Goal: Find contact information: Find contact information

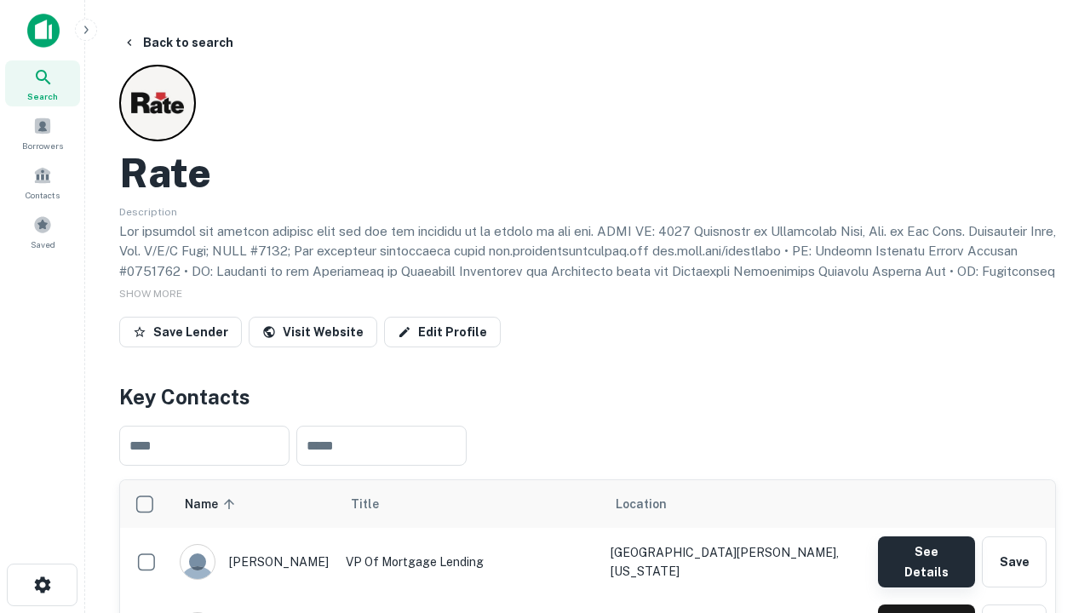
click at [925, 553] on button "See Details" at bounding box center [926, 561] width 97 height 51
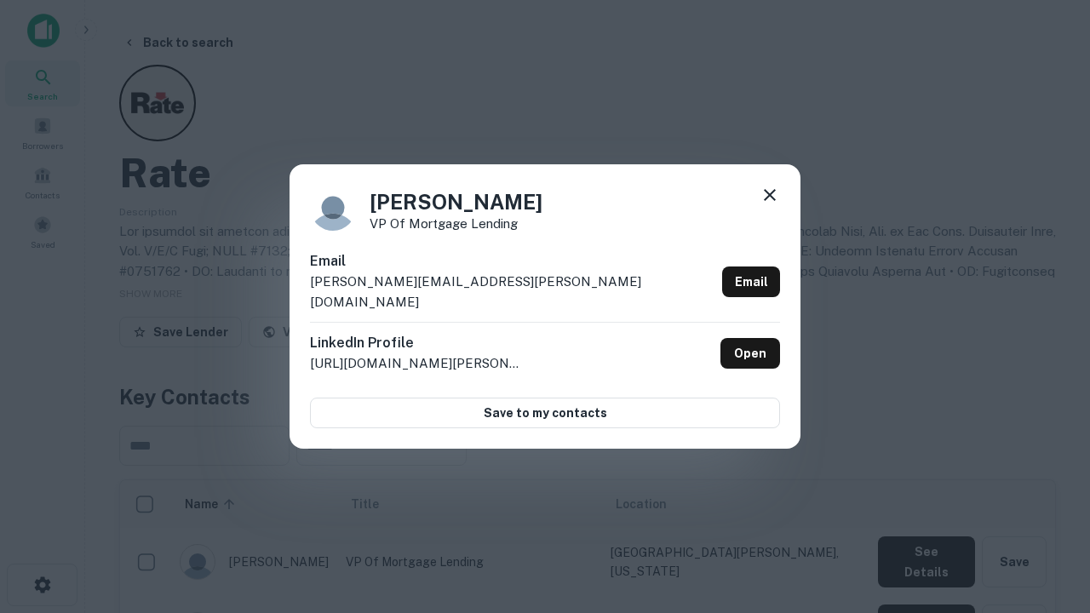
click at [770, 205] on icon at bounding box center [769, 195] width 20 height 20
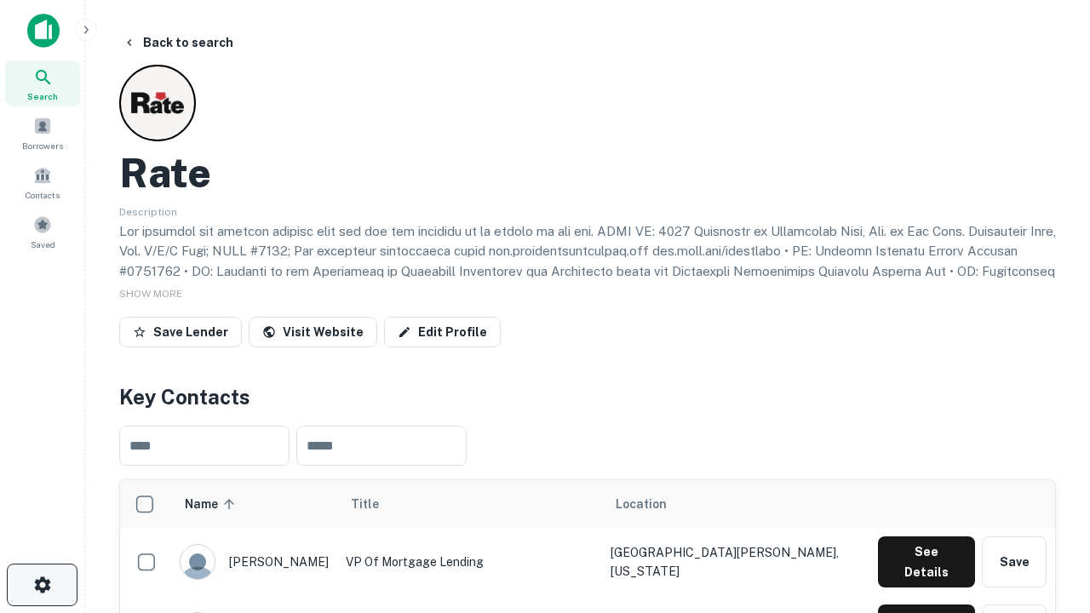
click at [42, 585] on icon "button" at bounding box center [42, 585] width 20 height 20
